Goal: Information Seeking & Learning: Learn about a topic

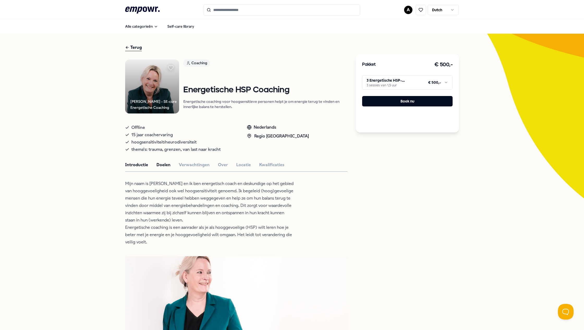
click at [163, 166] on button "Doelen" at bounding box center [163, 164] width 14 height 7
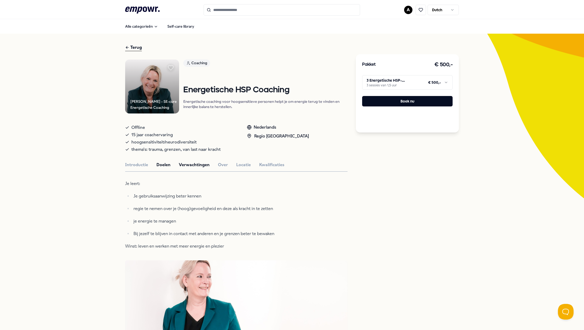
click at [191, 164] on button "Verwachtingen" at bounding box center [194, 164] width 31 height 7
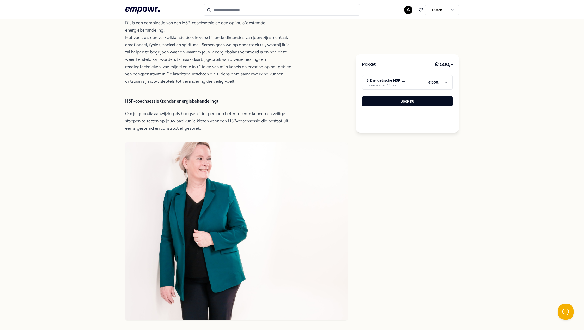
scroll to position [156, 0]
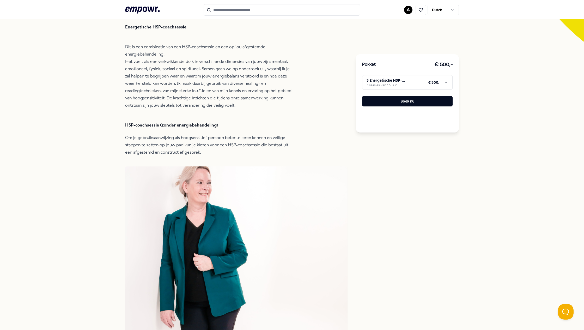
click at [388, 80] on html ".empowr-logo_svg__cls-1{fill:#03032f} A Dutch Alle categorieën Self-care librar…" at bounding box center [292, 165] width 584 height 330
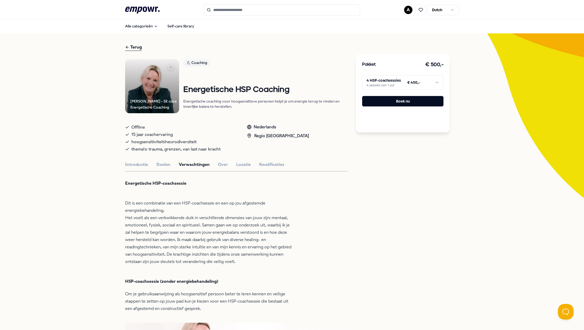
scroll to position [0, 0]
click at [218, 167] on button "Over" at bounding box center [223, 164] width 10 height 7
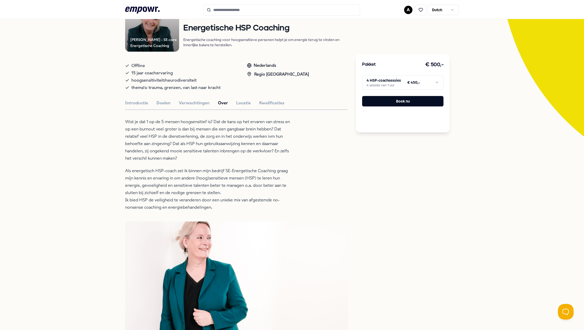
scroll to position [78, 0]
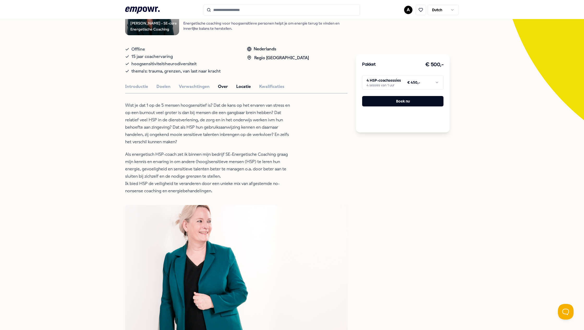
click at [240, 84] on button "Locatie" at bounding box center [243, 86] width 15 height 7
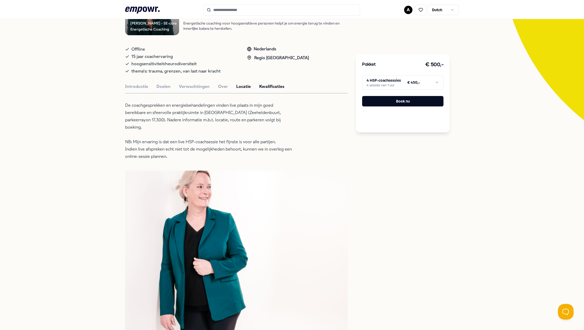
click at [270, 86] on button "Kwalificaties" at bounding box center [271, 86] width 25 height 7
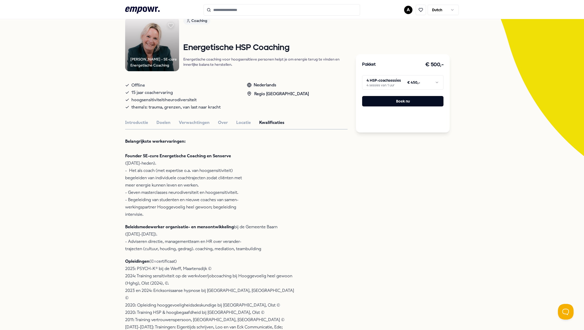
scroll to position [0, 0]
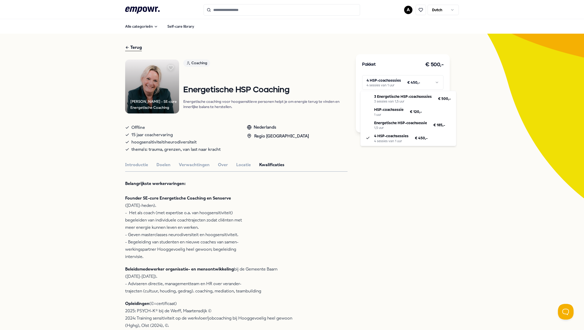
click at [392, 81] on html ".empowr-logo_svg__cls-1{fill:#03032f} A Dutch Alle categorieën Self-care librar…" at bounding box center [292, 165] width 584 height 330
click at [394, 188] on html ".empowr-logo_svg__cls-1{fill:#03032f} A Dutch Alle categorieën Self-care librar…" at bounding box center [292, 165] width 584 height 330
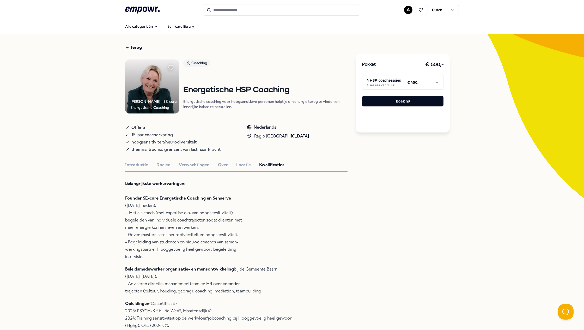
click at [386, 79] on html ".empowr-logo_svg__cls-1{fill:#03032f} A Dutch Alle categorieën Self-care librar…" at bounding box center [292, 165] width 584 height 330
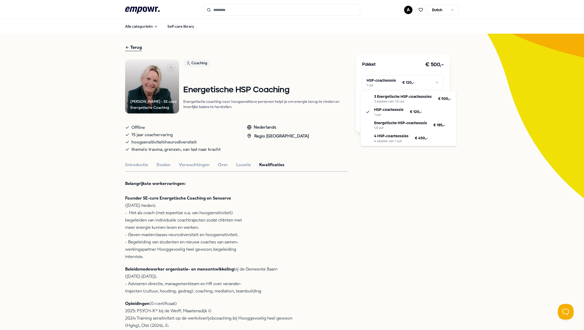
click at [390, 85] on html ".empowr-logo_svg__cls-1{fill:#03032f} A Dutch Alle categorieën Self-care librar…" at bounding box center [292, 165] width 584 height 330
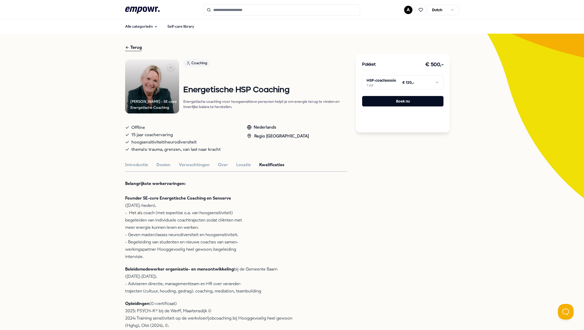
click at [390, 85] on html ".empowr-logo_svg__cls-1{fill:#03032f} A Dutch Alle categorieën Self-care librar…" at bounding box center [292, 165] width 584 height 330
click at [138, 163] on button "Introductie" at bounding box center [136, 164] width 23 height 7
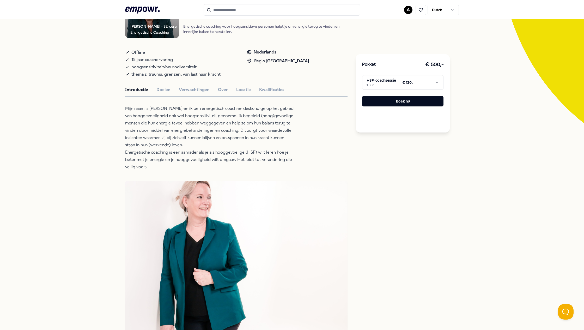
scroll to position [78, 0]
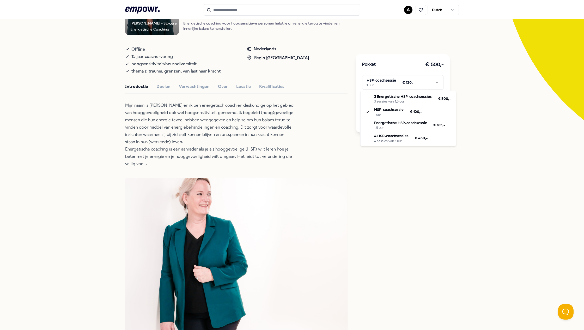
click at [408, 84] on html ".empowr-logo_svg__cls-1{fill:#03032f} A Dutch Alle categorieën Self-care librar…" at bounding box center [292, 165] width 584 height 330
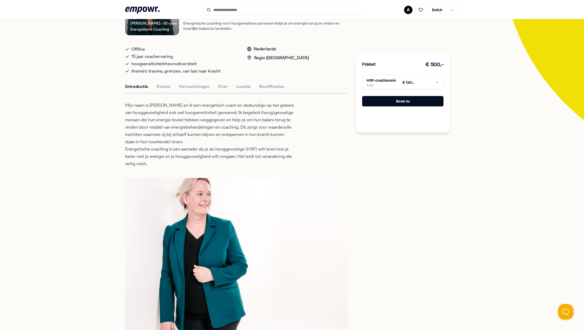
click at [408, 84] on html ".empowr-logo_svg__cls-1{fill:#03032f} A Dutch Alle categorieën Self-care librar…" at bounding box center [292, 165] width 584 height 330
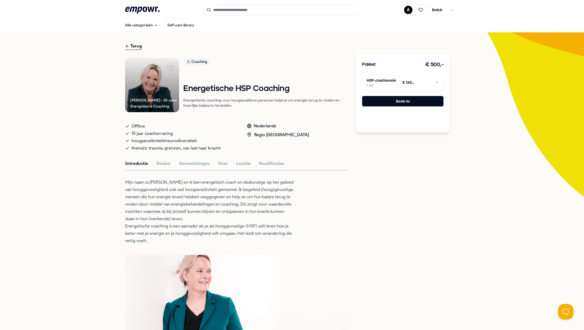
scroll to position [0, 0]
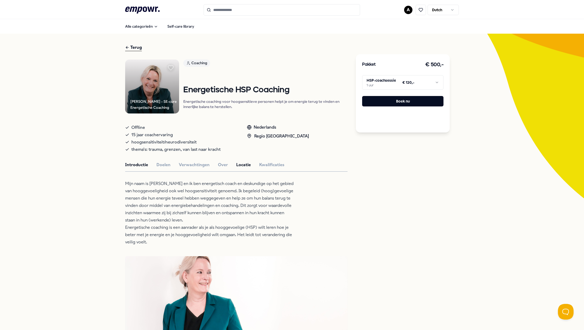
click at [242, 165] on button "Locatie" at bounding box center [243, 164] width 15 height 7
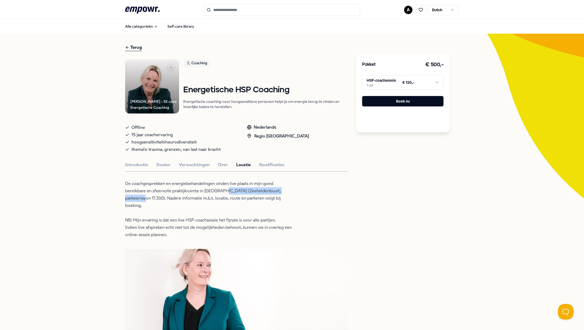
drag, startPoint x: 270, startPoint y: 190, endPoint x: 201, endPoint y: 189, distance: 68.3
click at [198, 191] on p "De coachgesprekken en energiebehandelingen vinden live plaats in mijn goed bere…" at bounding box center [209, 209] width 169 height 58
copy p "Zeeheldenbuurt, parkeerrayon 17.300)"
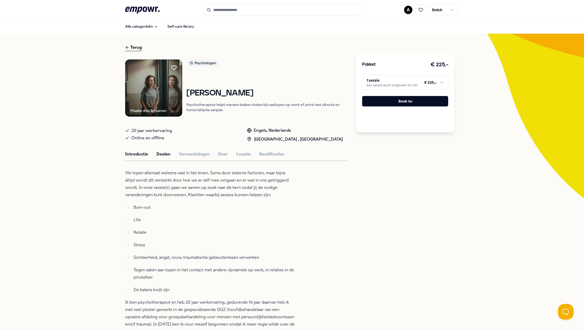
click at [161, 155] on button "Doelen" at bounding box center [163, 154] width 14 height 7
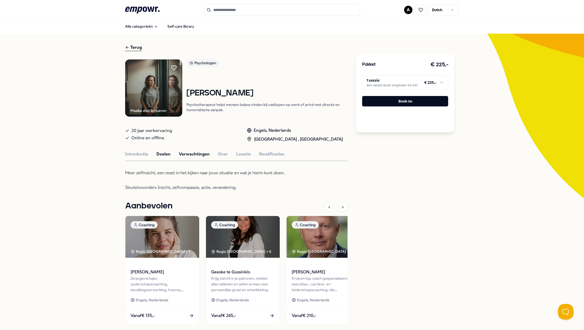
click at [194, 154] on button "Verwachtingen" at bounding box center [194, 154] width 31 height 7
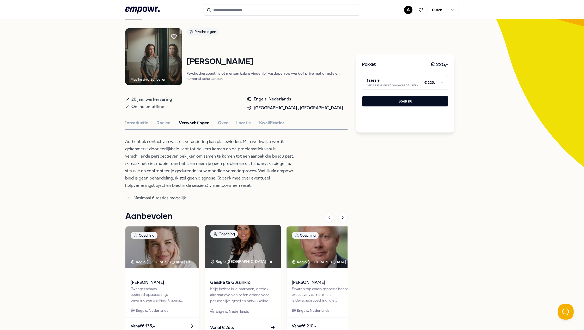
scroll to position [77, 0]
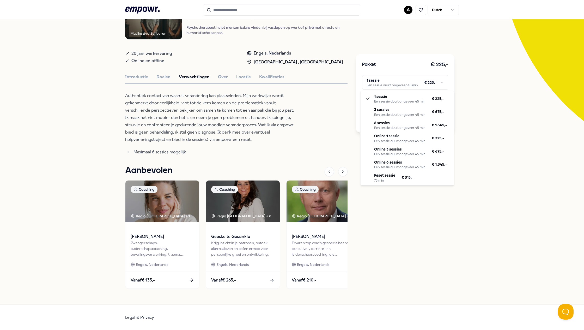
click at [409, 86] on html ".empowr-logo_svg__cls-1{fill:#03032f} A Dutch Alle categorieën Self-care librar…" at bounding box center [292, 165] width 584 height 330
click at [311, 131] on html ".empowr-logo_svg__cls-1{fill:#03032f} A Dutch Alle categorieën Self-care librar…" at bounding box center [292, 165] width 584 height 330
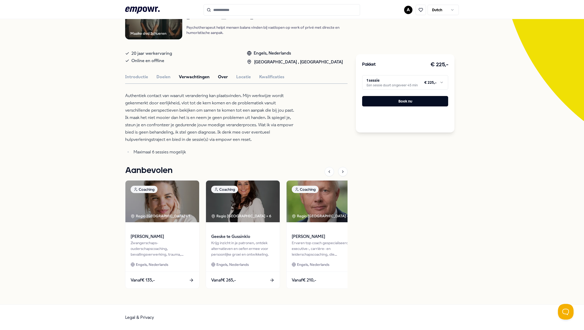
click at [218, 77] on button "Over" at bounding box center [223, 77] width 10 height 7
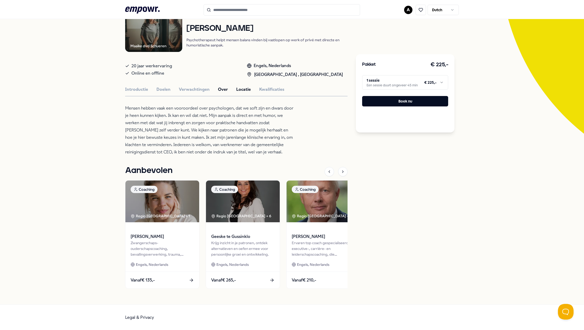
click at [236, 90] on button "Locatie" at bounding box center [243, 89] width 15 height 7
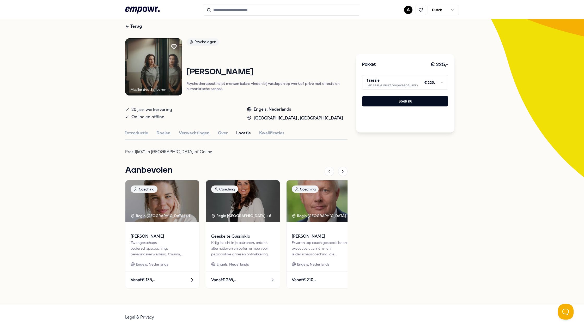
click at [234, 90] on p "Psychotherapeut helpt mensen balans vinden bij vastlopen op werk of privé met d…" at bounding box center [266, 86] width 161 height 10
click at [264, 134] on button "Kwalificaties" at bounding box center [271, 133] width 25 height 7
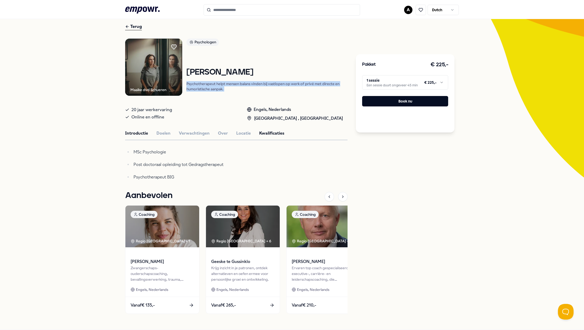
click at [137, 132] on button "Introductie" at bounding box center [136, 133] width 23 height 7
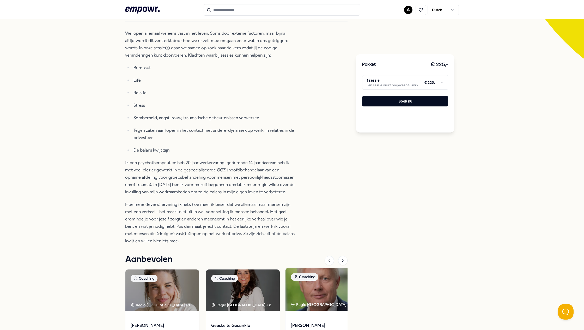
scroll to position [0, 0]
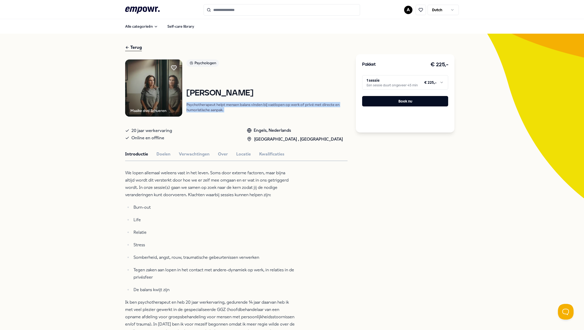
click at [130, 154] on button "Introductie" at bounding box center [136, 154] width 23 height 7
click at [223, 152] on button "Over" at bounding box center [223, 154] width 10 height 7
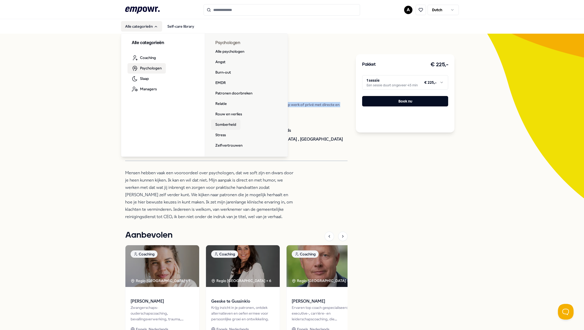
click at [220, 125] on link "Somberheid" at bounding box center [225, 124] width 29 height 10
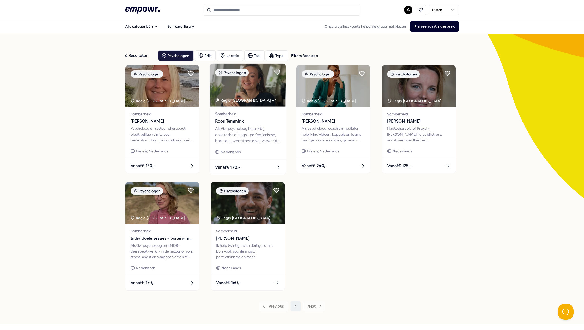
click at [236, 136] on div "Als GZ-psycholoog help ik bij onzekerheid, angst, perfectionisme, burn-out, wer…" at bounding box center [247, 135] width 65 height 18
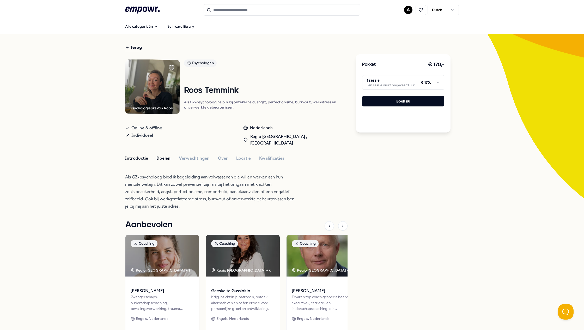
click at [159, 155] on button "Doelen" at bounding box center [163, 158] width 14 height 7
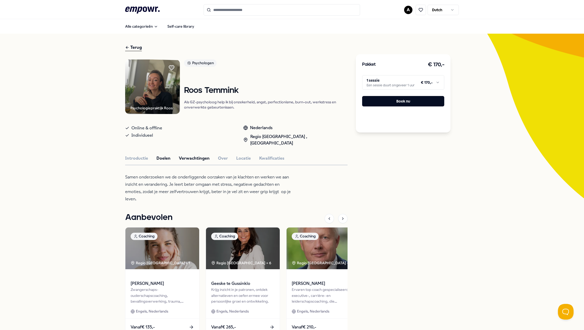
click at [193, 155] on button "Verwachtingen" at bounding box center [194, 158] width 31 height 7
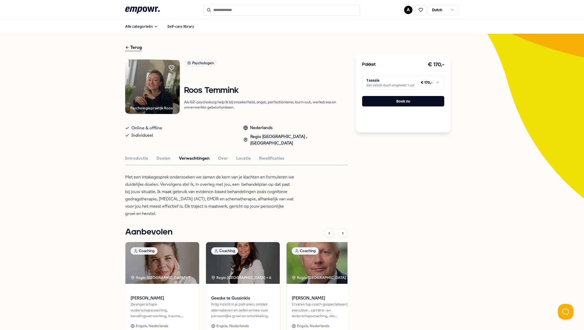
click at [423, 82] on html ".empowr-logo_svg__cls-1{fill:#03032f} A Dutch Alle categorieën Self-care librar…" at bounding box center [292, 165] width 584 height 330
click at [406, 162] on html ".empowr-logo_svg__cls-1{fill:#03032f} A Dutch Alle categorieën Self-care librar…" at bounding box center [292, 165] width 584 height 330
click at [240, 155] on button "Locatie" at bounding box center [243, 158] width 15 height 7
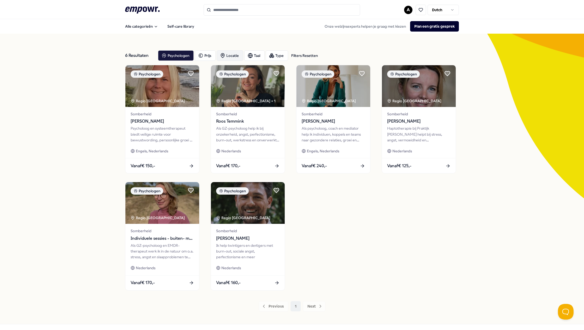
click at [227, 53] on div "Locatie" at bounding box center [230, 55] width 27 height 10
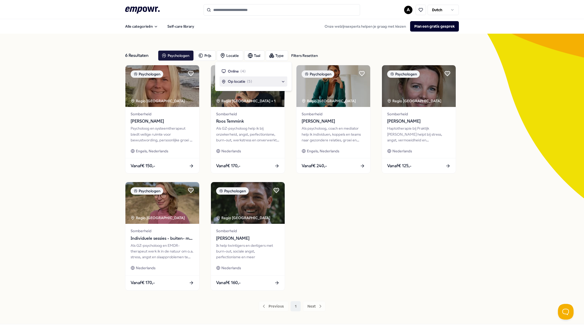
click at [390, 260] on div "Psychologen Regio Amsterdam Somberheid [PERSON_NAME] Psycholoog en systeemthera…" at bounding box center [292, 178] width 334 height 226
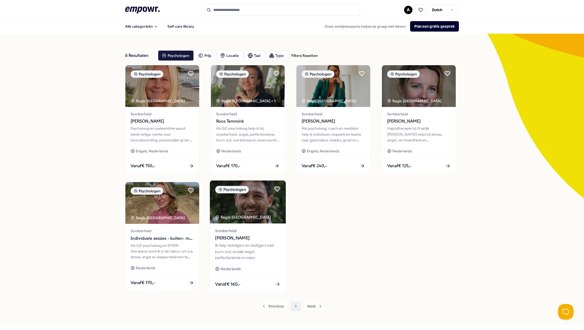
click at [239, 253] on div "Ik help twintigers en dertigers met burn-out, sociale angst, perfectionisme en …" at bounding box center [247, 251] width 65 height 18
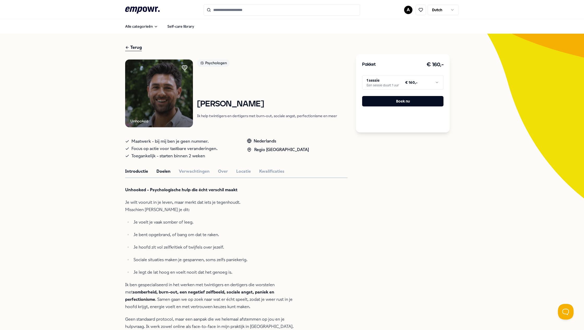
click at [157, 171] on button "Doelen" at bounding box center [163, 171] width 14 height 7
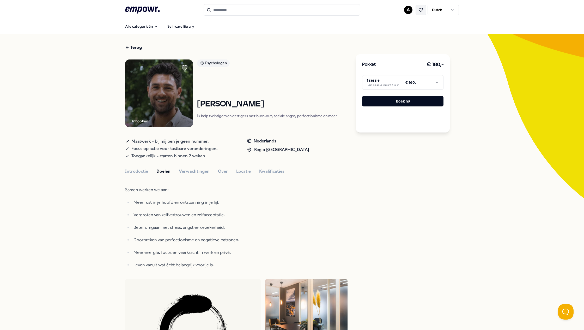
click at [421, 13] on button at bounding box center [421, 10] width 10 height 10
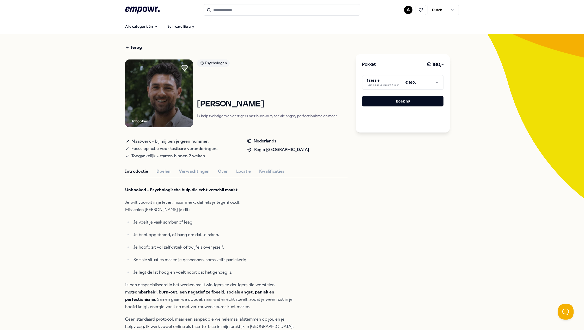
click at [183, 68] on icon at bounding box center [185, 67] width 6 height 5
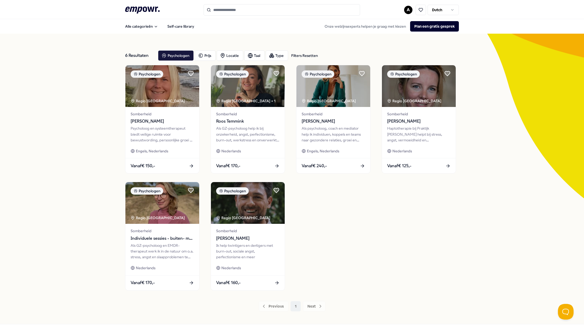
drag, startPoint x: 274, startPoint y: 189, endPoint x: 311, endPoint y: 194, distance: 36.9
click at [275, 188] on icon at bounding box center [276, 190] width 5 height 5
